Goal: Task Accomplishment & Management: Manage account settings

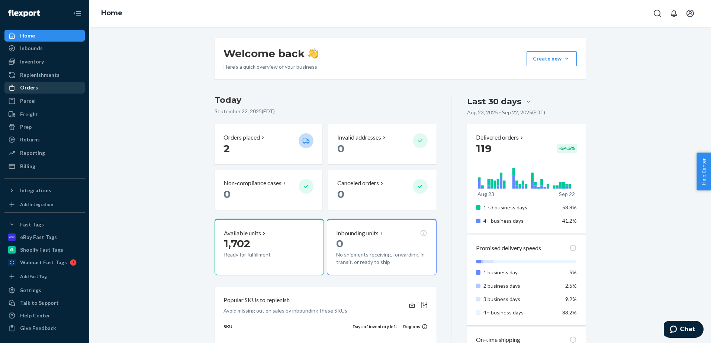
click at [36, 92] on div "Orders" at bounding box center [44, 88] width 79 height 10
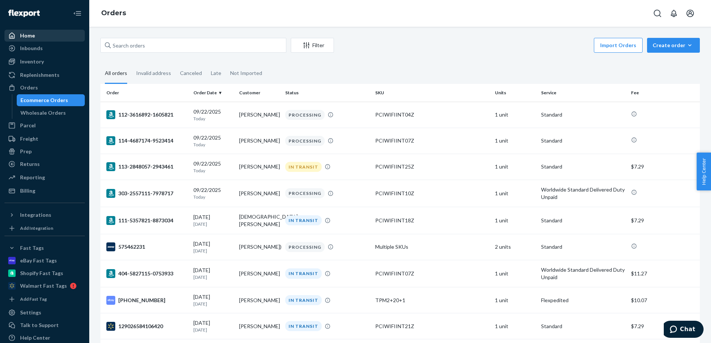
click at [27, 38] on div "Home" at bounding box center [27, 35] width 15 height 7
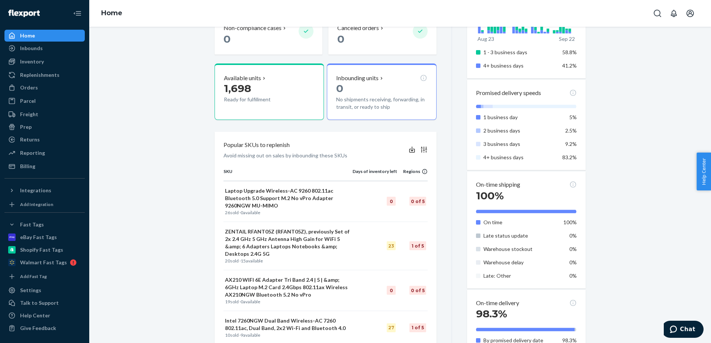
scroll to position [186, 0]
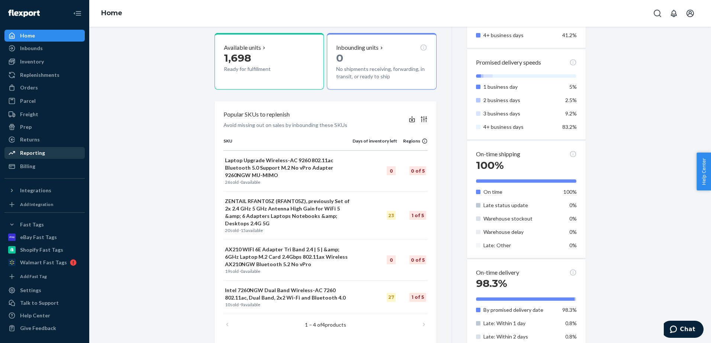
click at [32, 155] on div "Reporting" at bounding box center [32, 152] width 25 height 7
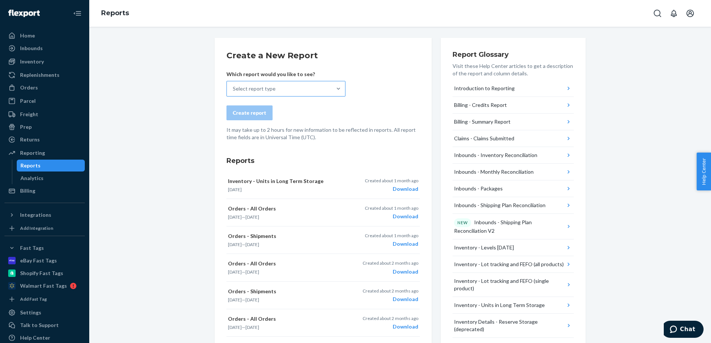
click at [325, 87] on div "Select report type" at bounding box center [279, 88] width 105 height 15
click at [233, 87] on input "Select report type" at bounding box center [233, 88] width 1 height 7
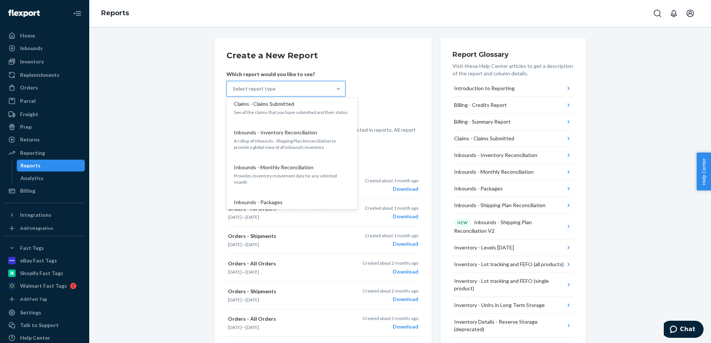
scroll to position [124, 0]
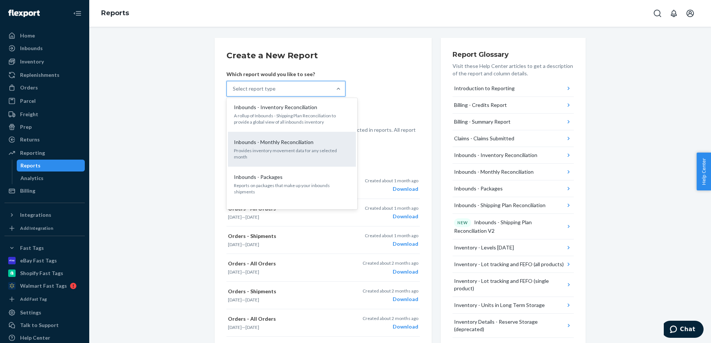
click at [321, 144] on div "Inbounds - Monthly Reconciliation" at bounding box center [290, 142] width 119 height 7
click at [233, 93] on input "option Inbounds - Monthly Reconciliation focused, 6 of 27. 27 results available…" at bounding box center [233, 88] width 1 height 7
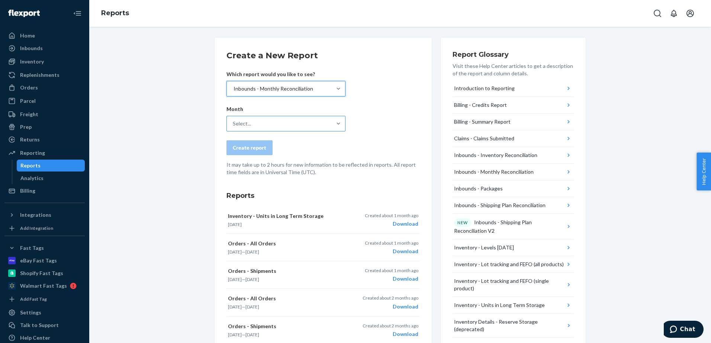
click at [319, 125] on div "Select..." at bounding box center [279, 123] width 105 height 15
click at [233, 125] on input "Select..." at bounding box center [233, 123] width 1 height 7
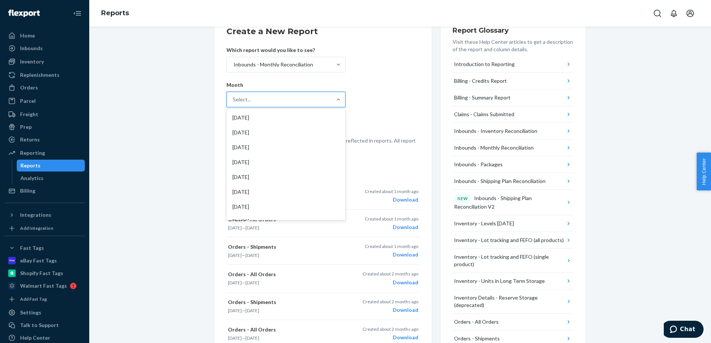
scroll to position [0, 0]
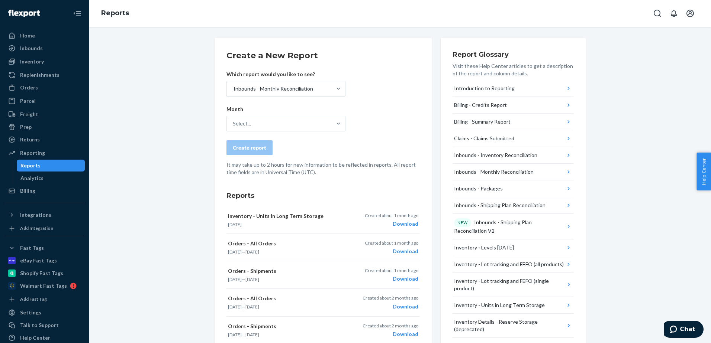
click at [380, 102] on form "Create a New Report Which report would you like to see? Inbounds - Monthly Reco…" at bounding box center [322, 113] width 193 height 126
click at [332, 90] on div at bounding box center [338, 88] width 13 height 7
click at [233, 90] on input "Inbounds - Monthly Reconciliation" at bounding box center [233, 88] width 1 height 7
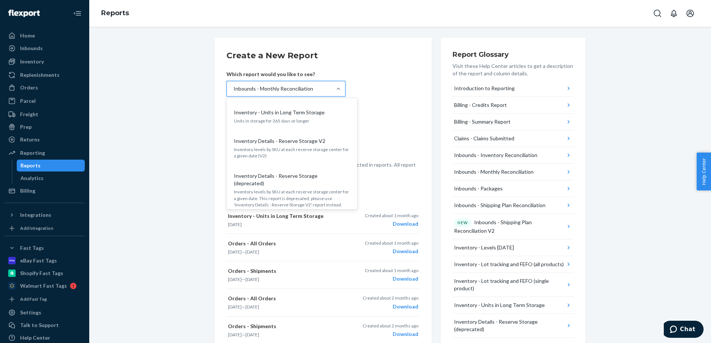
scroll to position [255, 0]
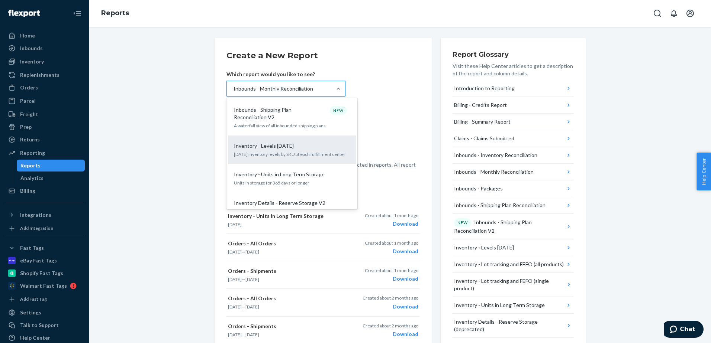
click at [303, 151] on p "[DATE] inventory levels by SKU at each fulfillment center" at bounding box center [292, 154] width 116 height 6
click at [233, 93] on input "option Inbounds - Monthly Reconciliation, selected. option Inventory - Levels […" at bounding box center [233, 88] width 1 height 7
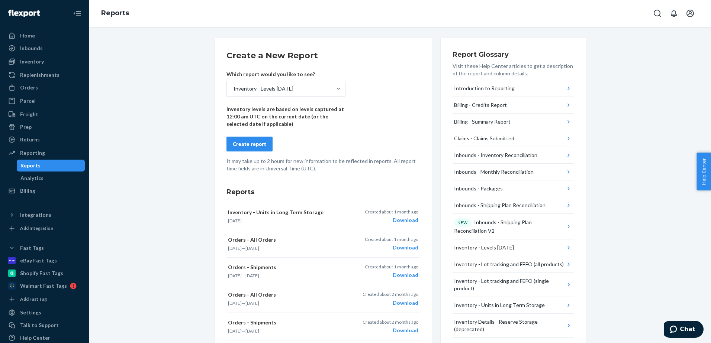
click at [254, 144] on div "Create report" at bounding box center [249, 144] width 33 height 7
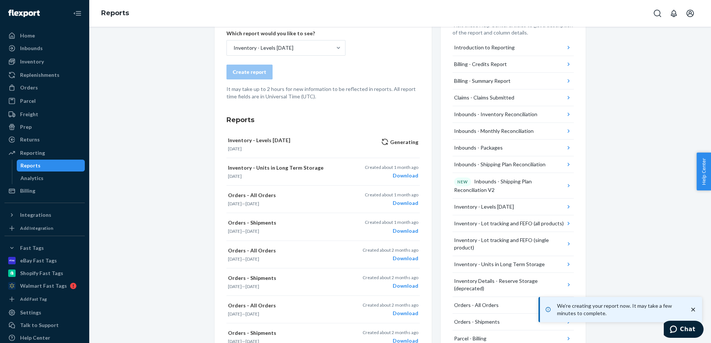
scroll to position [62, 0]
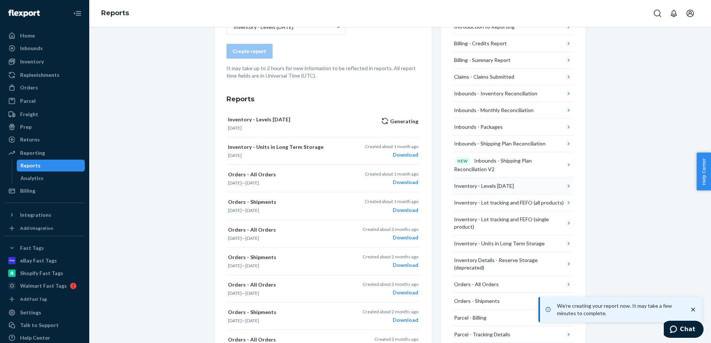
click at [473, 187] on div "Inventory - Levels [DATE]" at bounding box center [484, 186] width 60 height 7
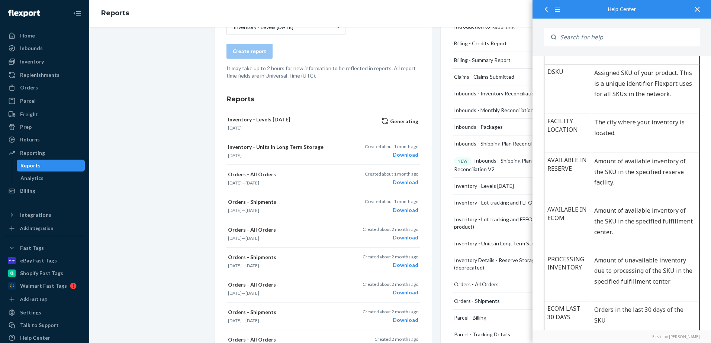
scroll to position [372, 0]
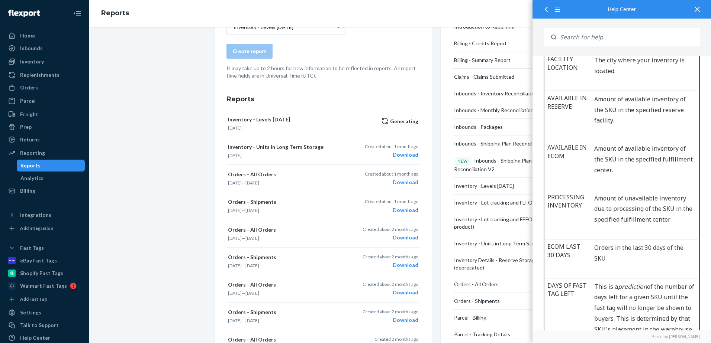
click at [693, 5] on div at bounding box center [697, 9] width 16 height 18
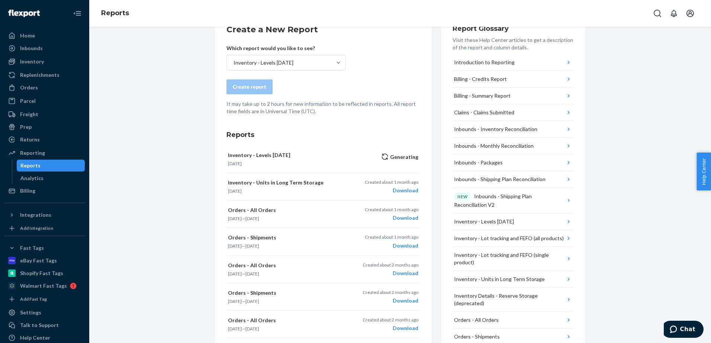
scroll to position [0, 0]
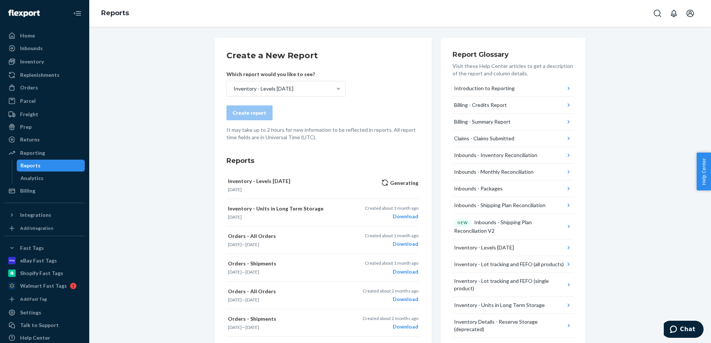
click at [181, 183] on div "Create a New Report Which report would you like to see? Inventory - Levels [DAT…" at bounding box center [400, 322] width 610 height 568
click at [407, 188] on div "Download" at bounding box center [392, 188] width 54 height 7
click at [640, 130] on div "Create a New Report Which report would you like to see? Inventory - Levels [DAT…" at bounding box center [400, 322] width 610 height 568
click at [372, 131] on p "It may take up to 2 hours for new information to be reflected in reports. All r…" at bounding box center [322, 133] width 193 height 15
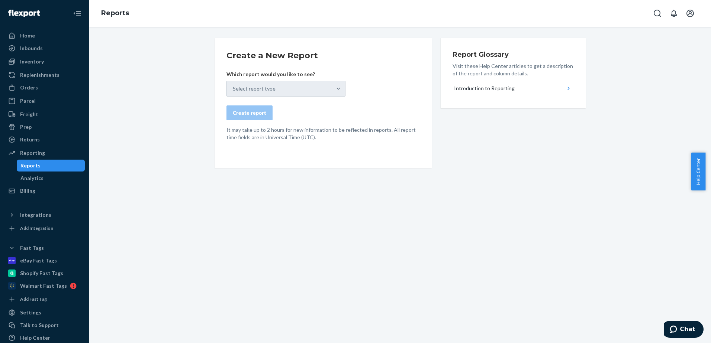
click at [323, 135] on p "It may take up to 2 hours for new information to be reflected in reports. All r…" at bounding box center [322, 133] width 193 height 15
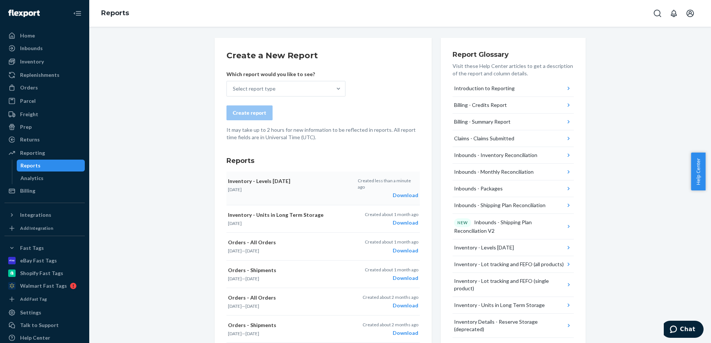
click at [401, 192] on div "Download" at bounding box center [388, 195] width 61 height 7
click at [640, 148] on div "Create a New Report Which report would you like to see? Select report type Crea…" at bounding box center [400, 322] width 610 height 568
click at [27, 137] on div "Returns" at bounding box center [30, 139] width 20 height 7
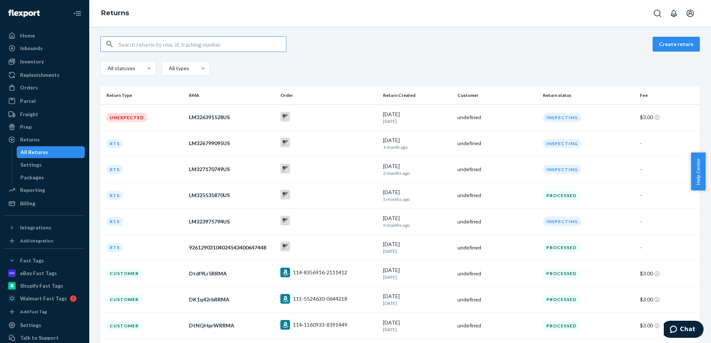
scroll to position [62, 0]
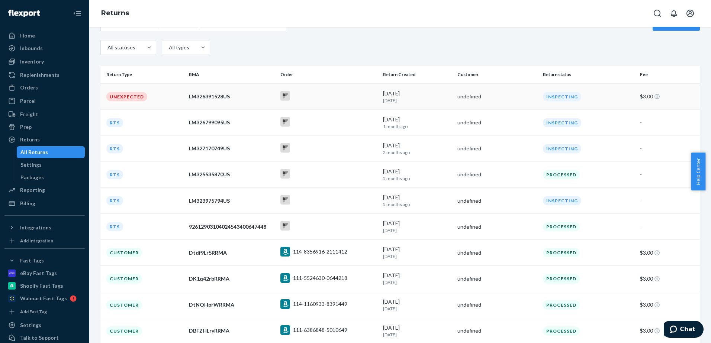
click at [335, 100] on div at bounding box center [328, 97] width 97 height 12
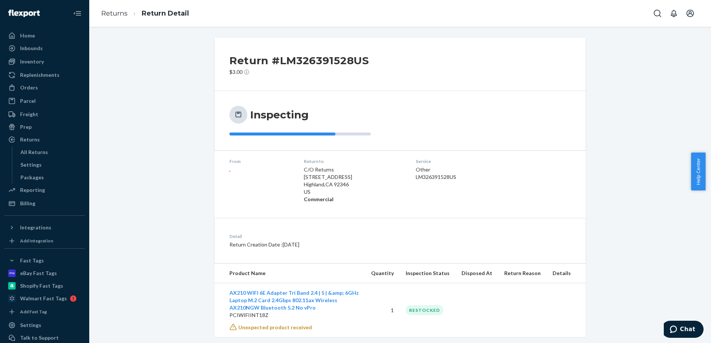
scroll to position [13, 0]
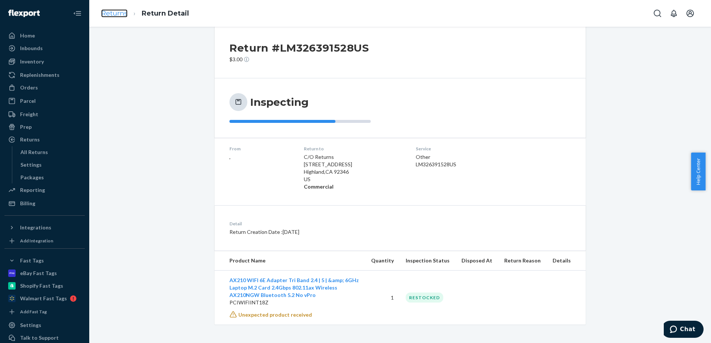
click at [112, 13] on link "Returns" at bounding box center [114, 13] width 26 height 8
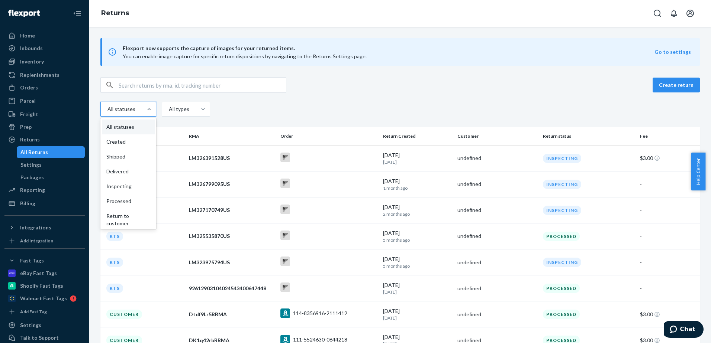
click at [137, 111] on div "All statuses" at bounding box center [122, 109] width 42 height 13
click at [98, 109] on input "option All statuses focused, 1 of 9. 9 results available. Use Up and Down to ch…" at bounding box center [98, 109] width 0 height 0
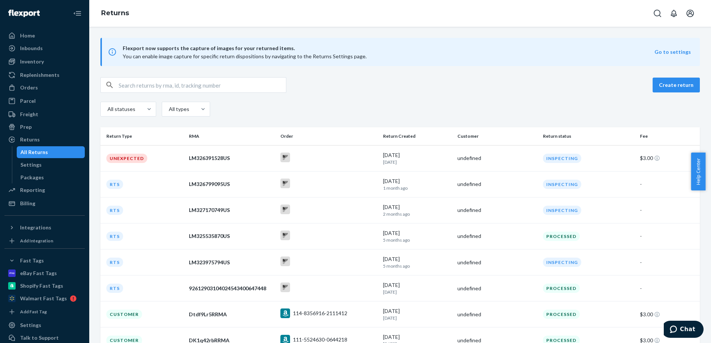
click at [371, 99] on div "Create return All statuses All types" at bounding box center [399, 97] width 599 height 41
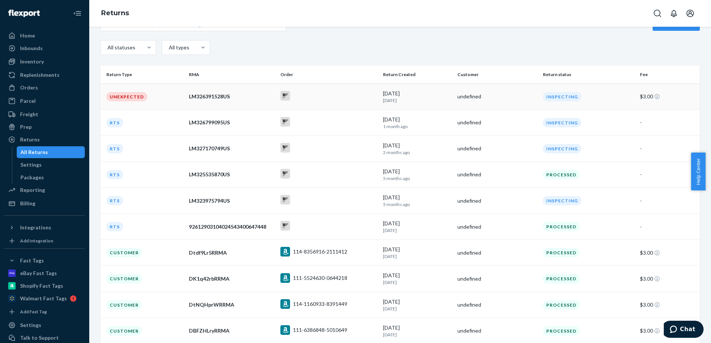
click at [360, 96] on div at bounding box center [328, 97] width 97 height 12
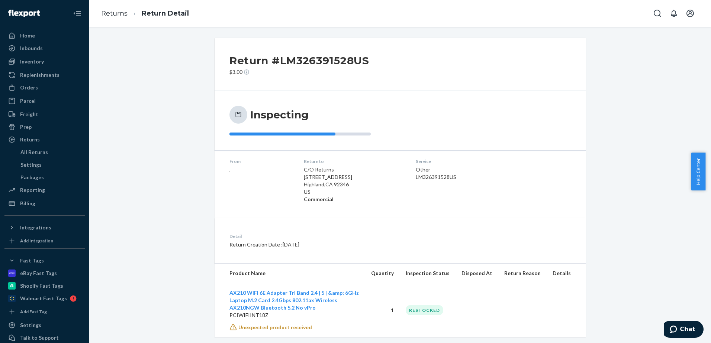
click at [430, 180] on div "LM326391528US" at bounding box center [462, 177] width 92 height 7
click at [116, 14] on link "Returns" at bounding box center [114, 13] width 26 height 8
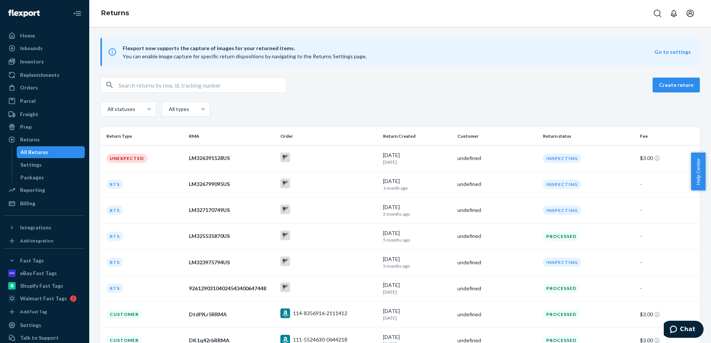
click at [395, 97] on div "Create return All statuses All types" at bounding box center [399, 97] width 599 height 41
click at [39, 35] on div "Home" at bounding box center [44, 35] width 79 height 10
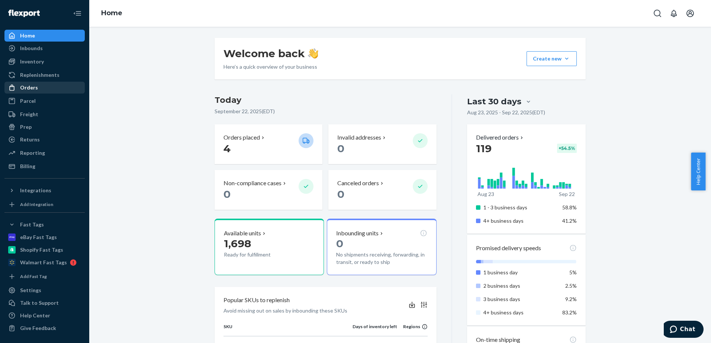
click at [37, 88] on div "Orders" at bounding box center [44, 88] width 79 height 10
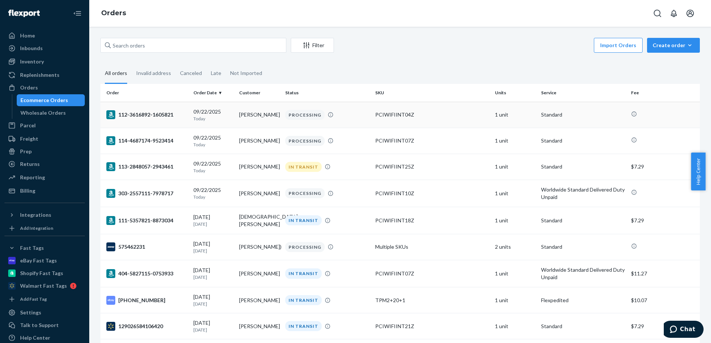
click at [142, 116] on div "112-3616892-1605821" at bounding box center [146, 114] width 81 height 9
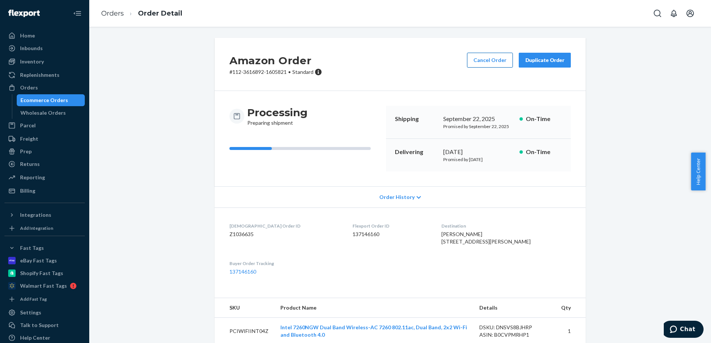
click at [490, 59] on button "Cancel Order" at bounding box center [490, 60] width 46 height 15
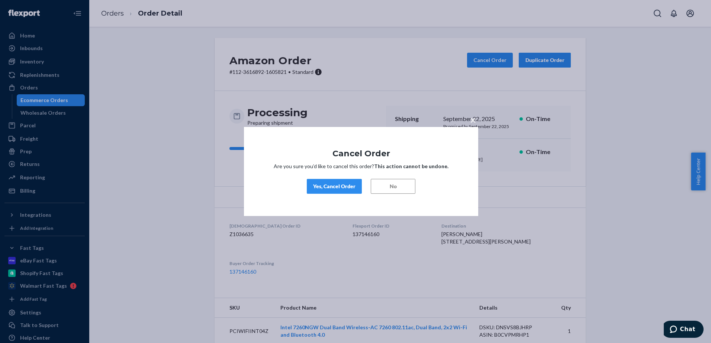
click at [330, 184] on div "Yes, Cancel Order" at bounding box center [334, 186] width 42 height 7
